Goal: Transaction & Acquisition: Purchase product/service

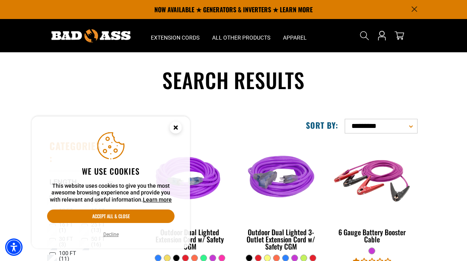
click at [110, 232] on button "Decline" at bounding box center [111, 234] width 20 height 8
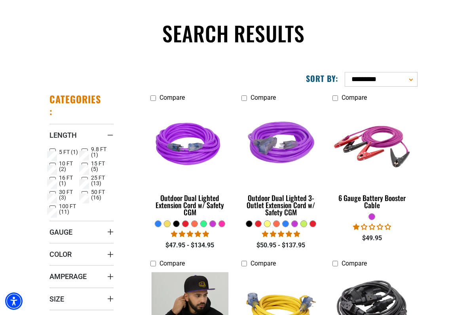
scroll to position [72, 0]
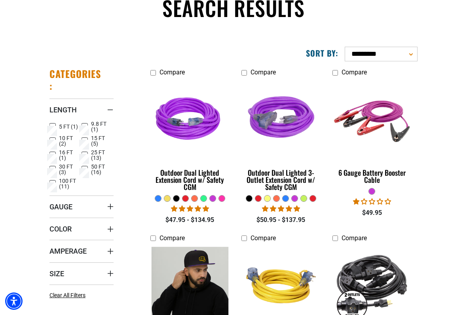
click at [299, 206] on span "4.80 stars" at bounding box center [296, 208] width 6 height 6
click at [215, 202] on div at bounding box center [212, 198] width 7 height 7
click at [191, 183] on div "Outdoor Dual Lighted Extension Cord w/ Safety CGM" at bounding box center [189, 179] width 79 height 21
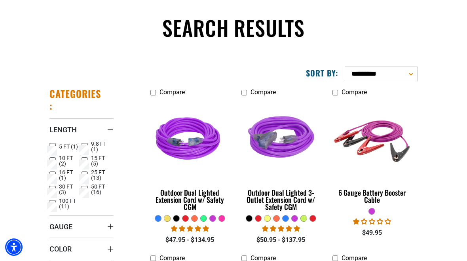
scroll to position [94, 0]
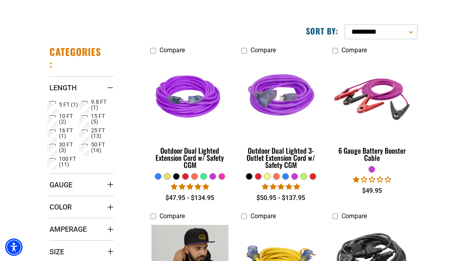
click at [286, 117] on img at bounding box center [280, 97] width 85 height 77
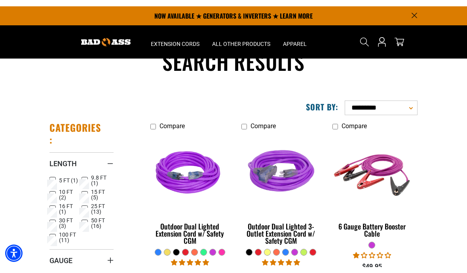
scroll to position [0, 0]
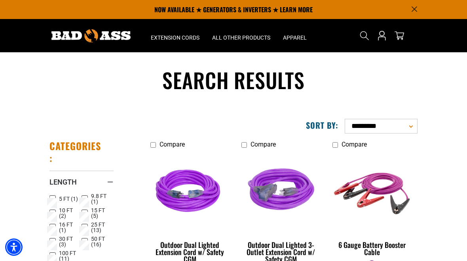
click at [359, 36] on span "Search" at bounding box center [364, 35] width 13 height 13
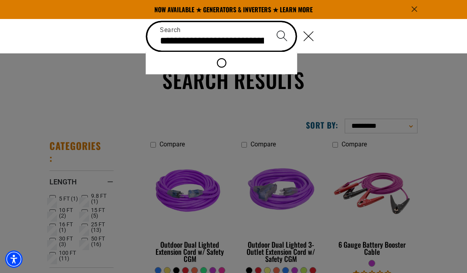
type input "**********"
click at [282, 36] on button "Search" at bounding box center [282, 36] width 28 height 28
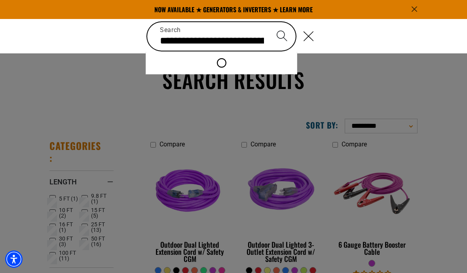
click at [282, 38] on icon "Search" at bounding box center [281, 35] width 11 height 11
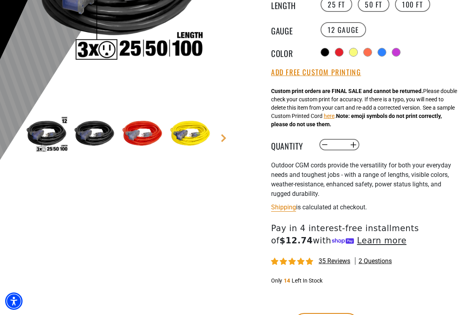
scroll to position [194, 0]
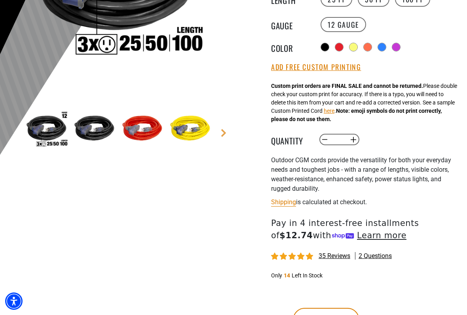
click at [220, 137] on main-product-gallery "1 of 8 Next" at bounding box center [116, 43] width 221 height 302
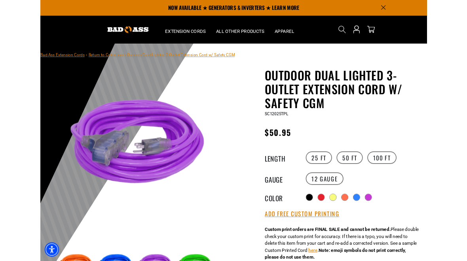
scroll to position [0, 0]
